Goal: Task Accomplishment & Management: Manage account settings

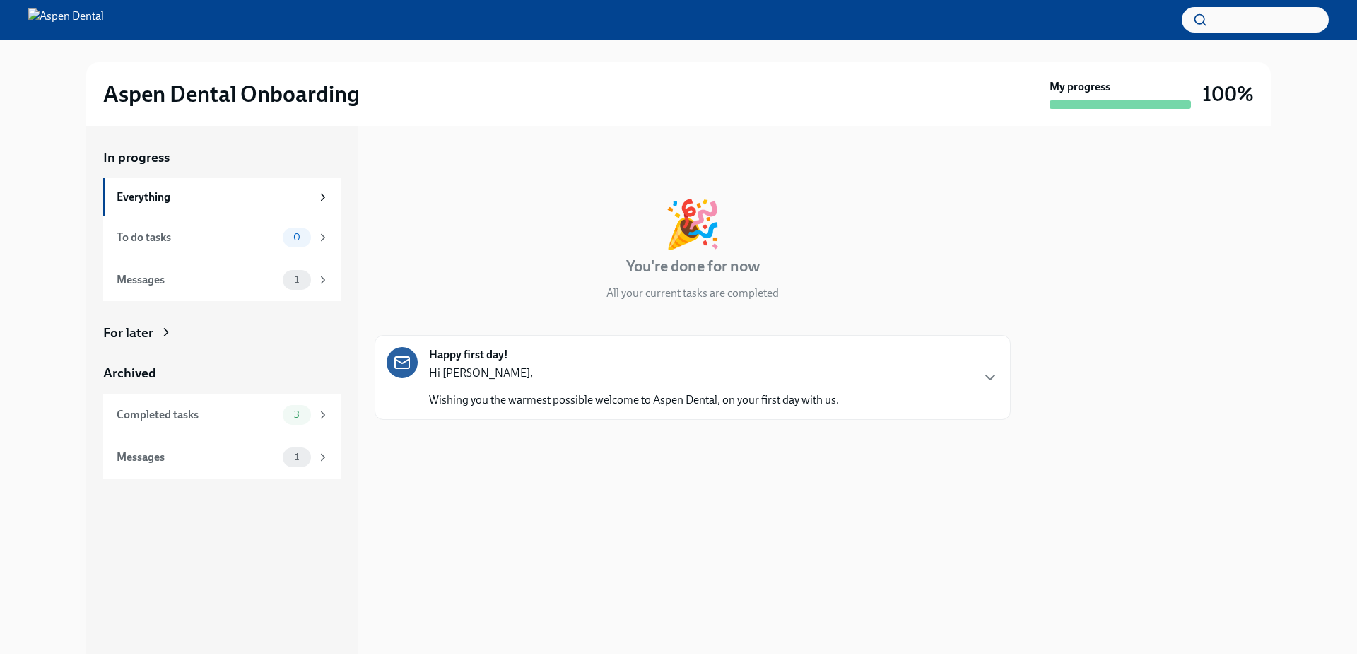
click at [150, 269] on div "Messages 1" at bounding box center [222, 280] width 238 height 42
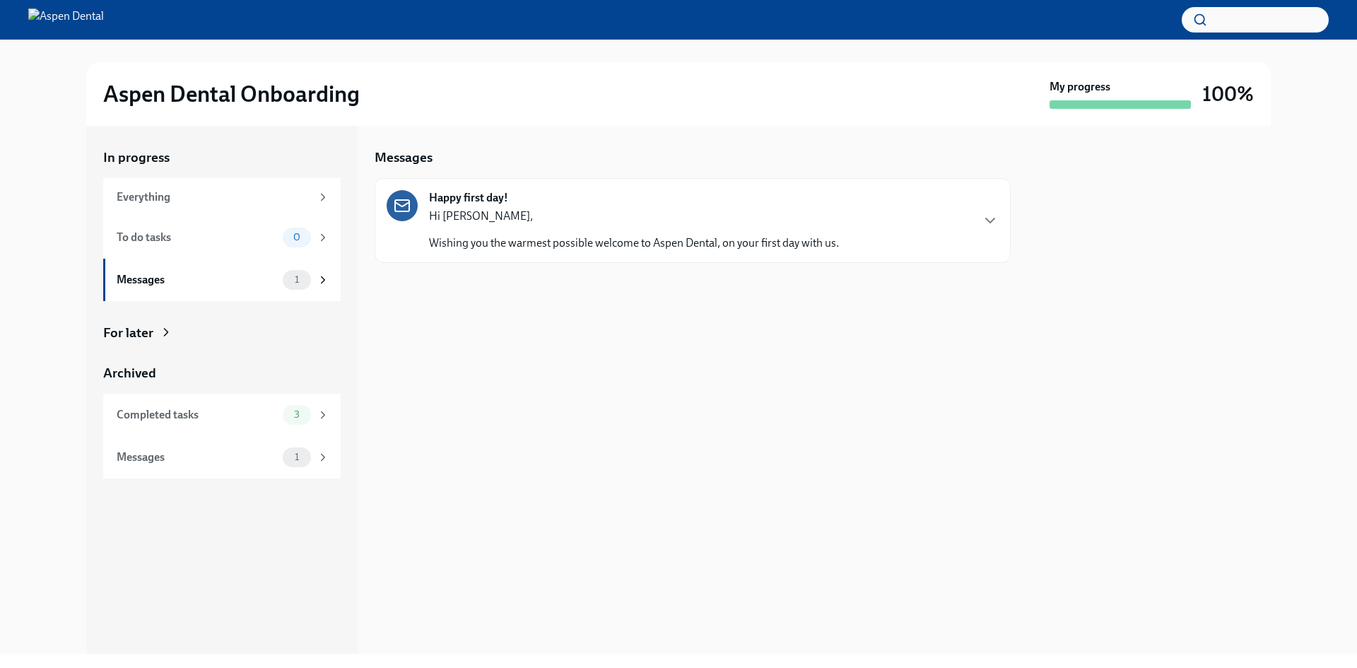
click at [536, 224] on div "Hi [PERSON_NAME], Wishing you the warmest possible welcome to Aspen Dental, on …" at bounding box center [634, 230] width 410 height 42
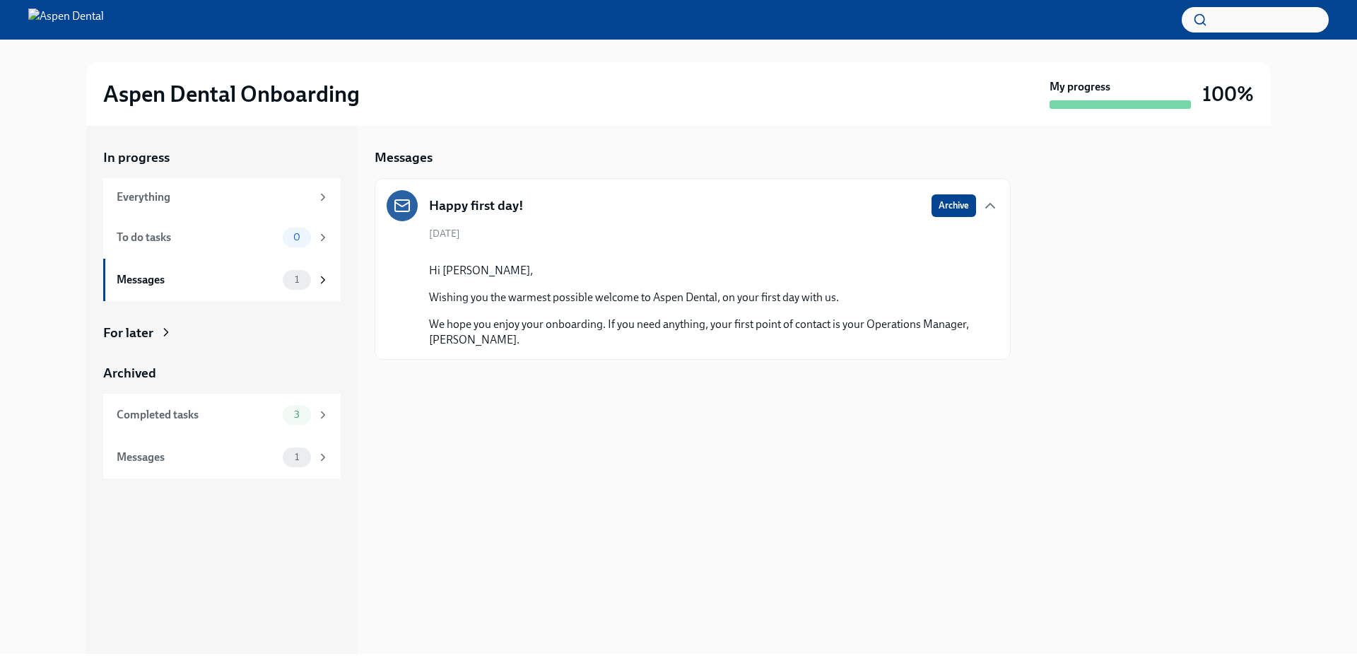
scroll to position [42, 0]
click at [143, 469] on div "Messages 1" at bounding box center [222, 457] width 238 height 42
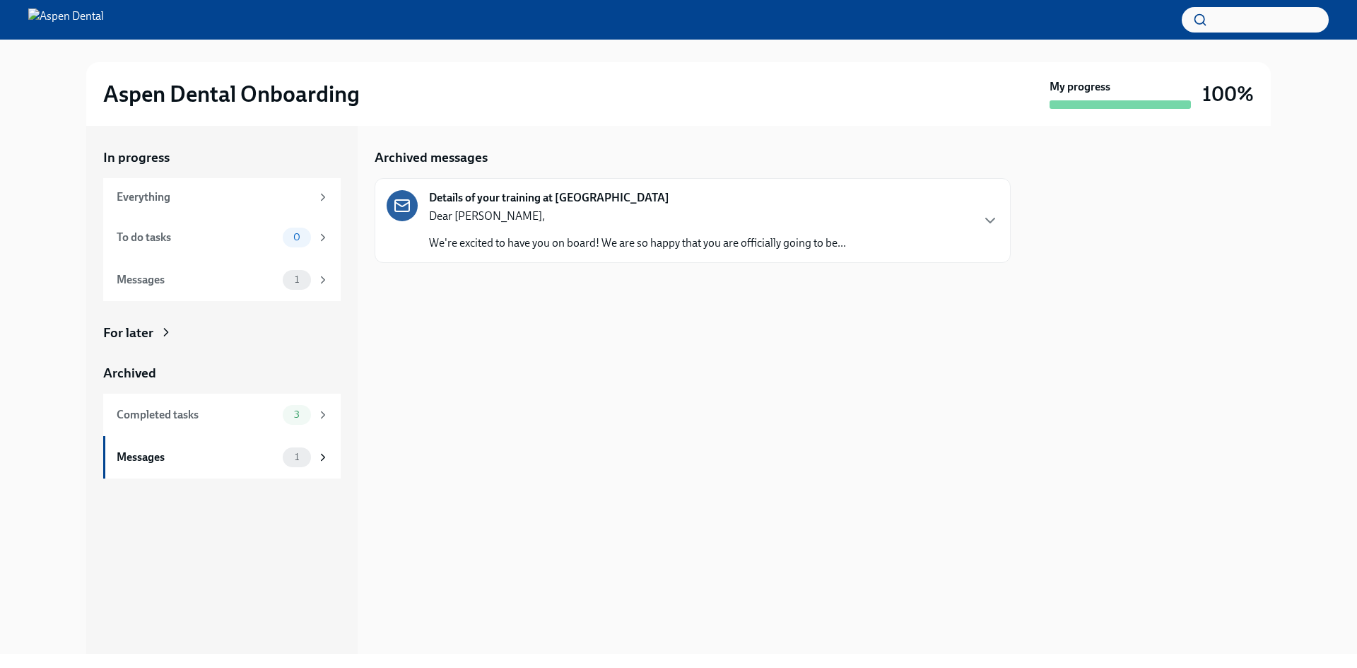
click at [182, 410] on div "Completed tasks" at bounding box center [197, 415] width 160 height 16
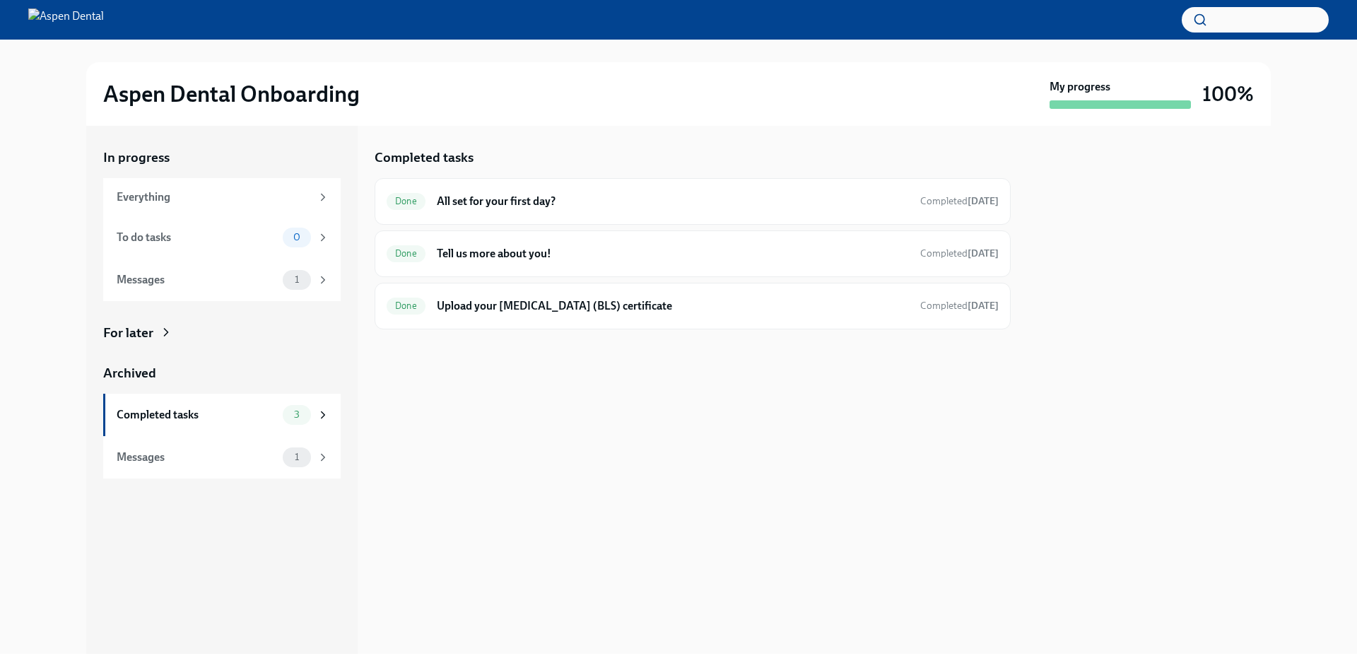
click at [580, 269] on div "Done Tell us more about you! Completed [DATE]" at bounding box center [693, 253] width 636 height 47
click at [578, 317] on div "Done Upload your [MEDICAL_DATA] (BLS) certificate Completed [DATE]" at bounding box center [693, 306] width 636 height 47
click at [593, 300] on h6 "Upload your [MEDICAL_DATA] (BLS) certificate" at bounding box center [673, 306] width 472 height 16
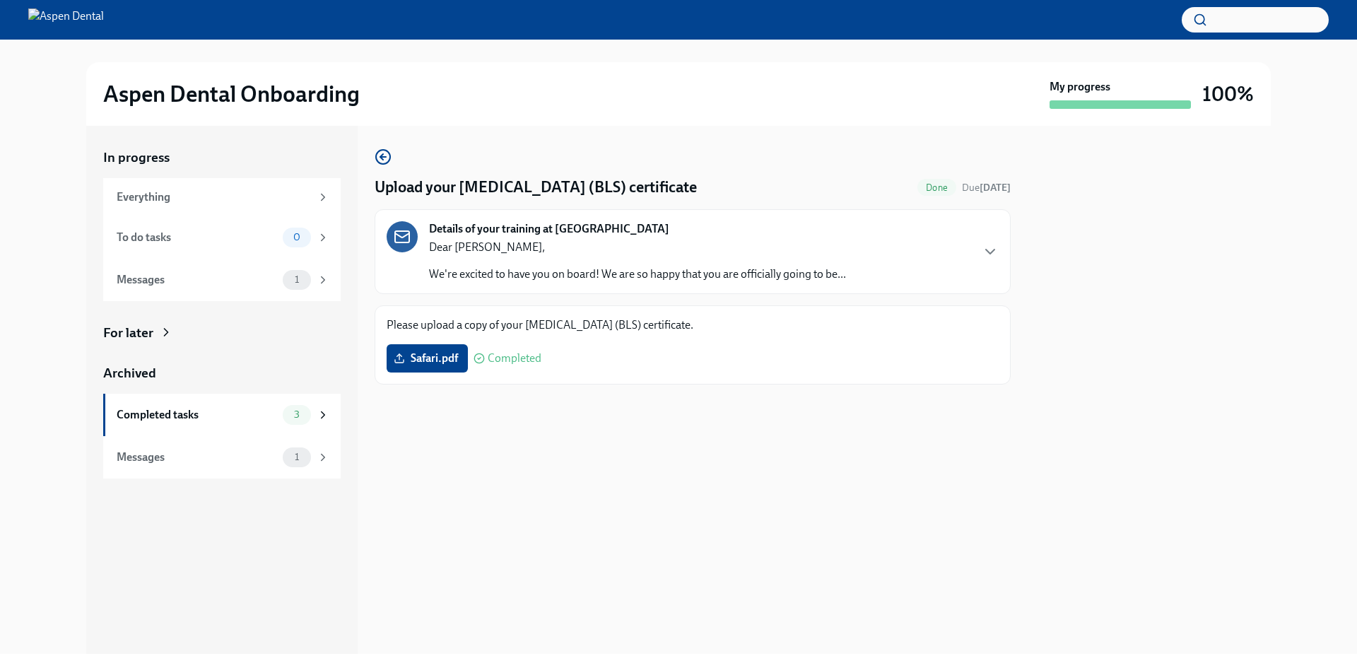
click at [185, 423] on div "Completed tasks 3" at bounding box center [223, 415] width 213 height 20
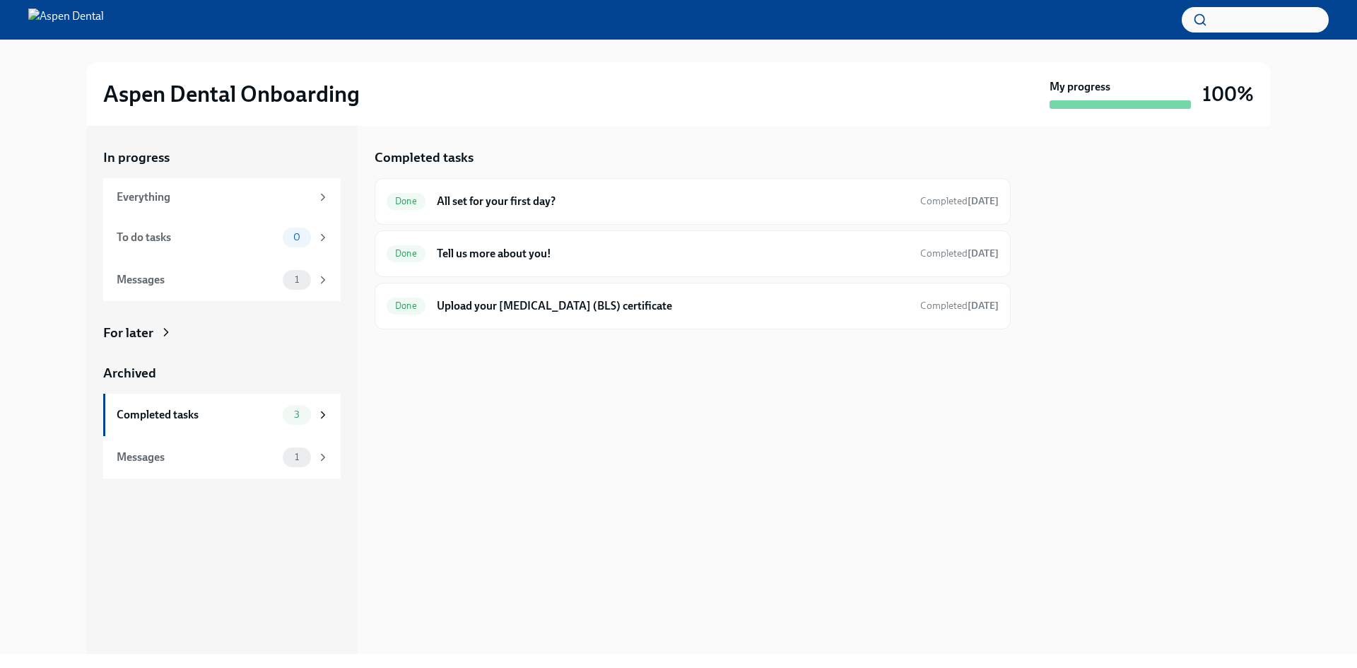
click at [648, 255] on h6 "Tell us more about you!" at bounding box center [673, 254] width 472 height 16
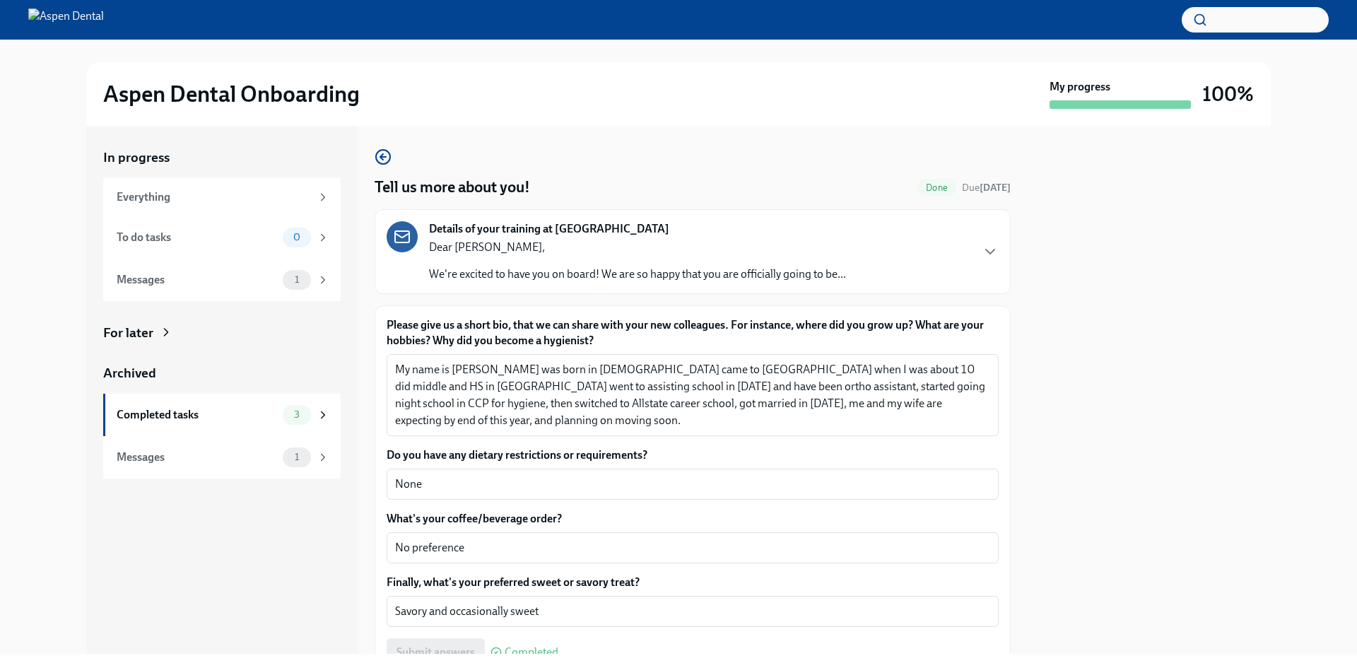
scroll to position [70, 0]
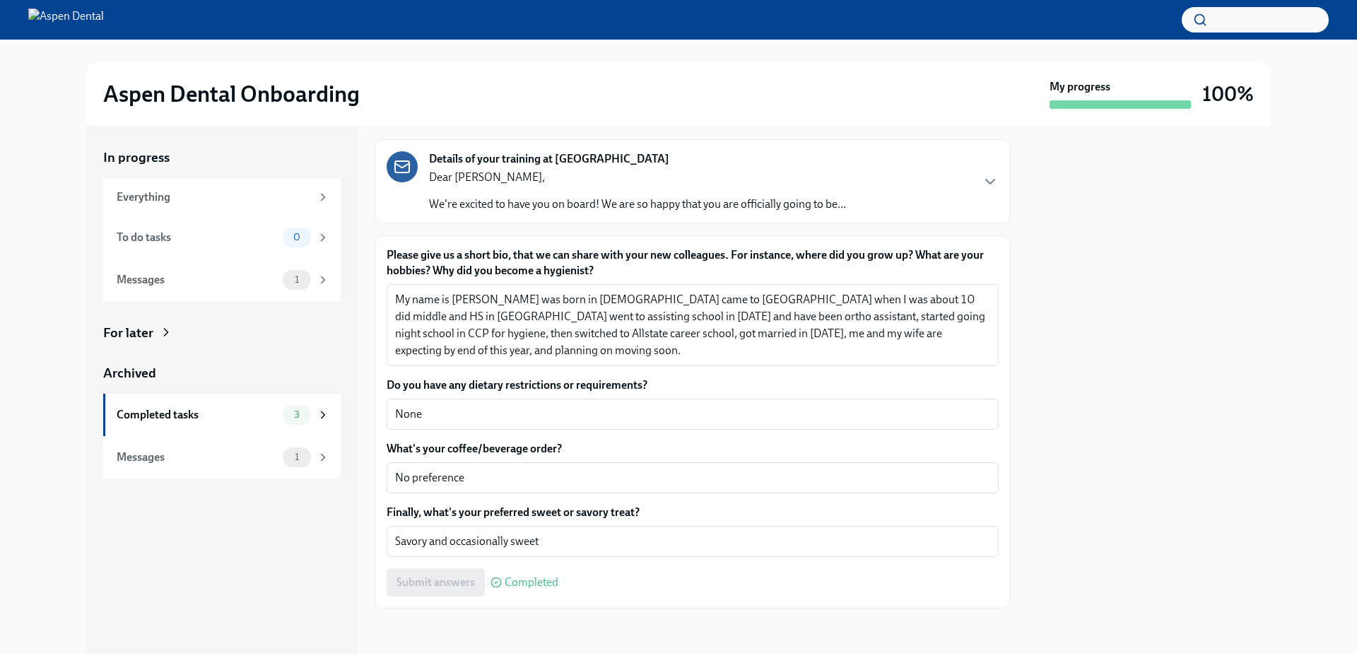
click at [201, 423] on div "Completed tasks 3" at bounding box center [223, 415] width 213 height 20
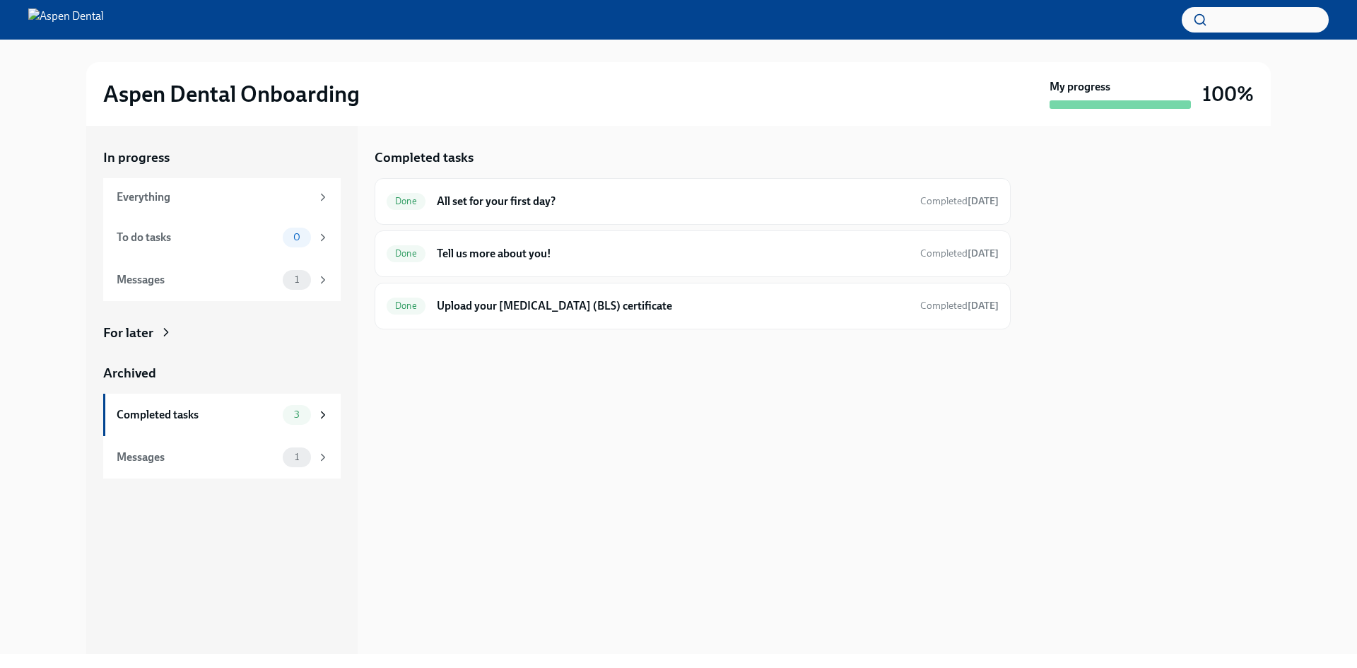
click at [518, 209] on div "Done All set for your first day? Completed [DATE]" at bounding box center [693, 201] width 612 height 23
